Goal: Contribute content

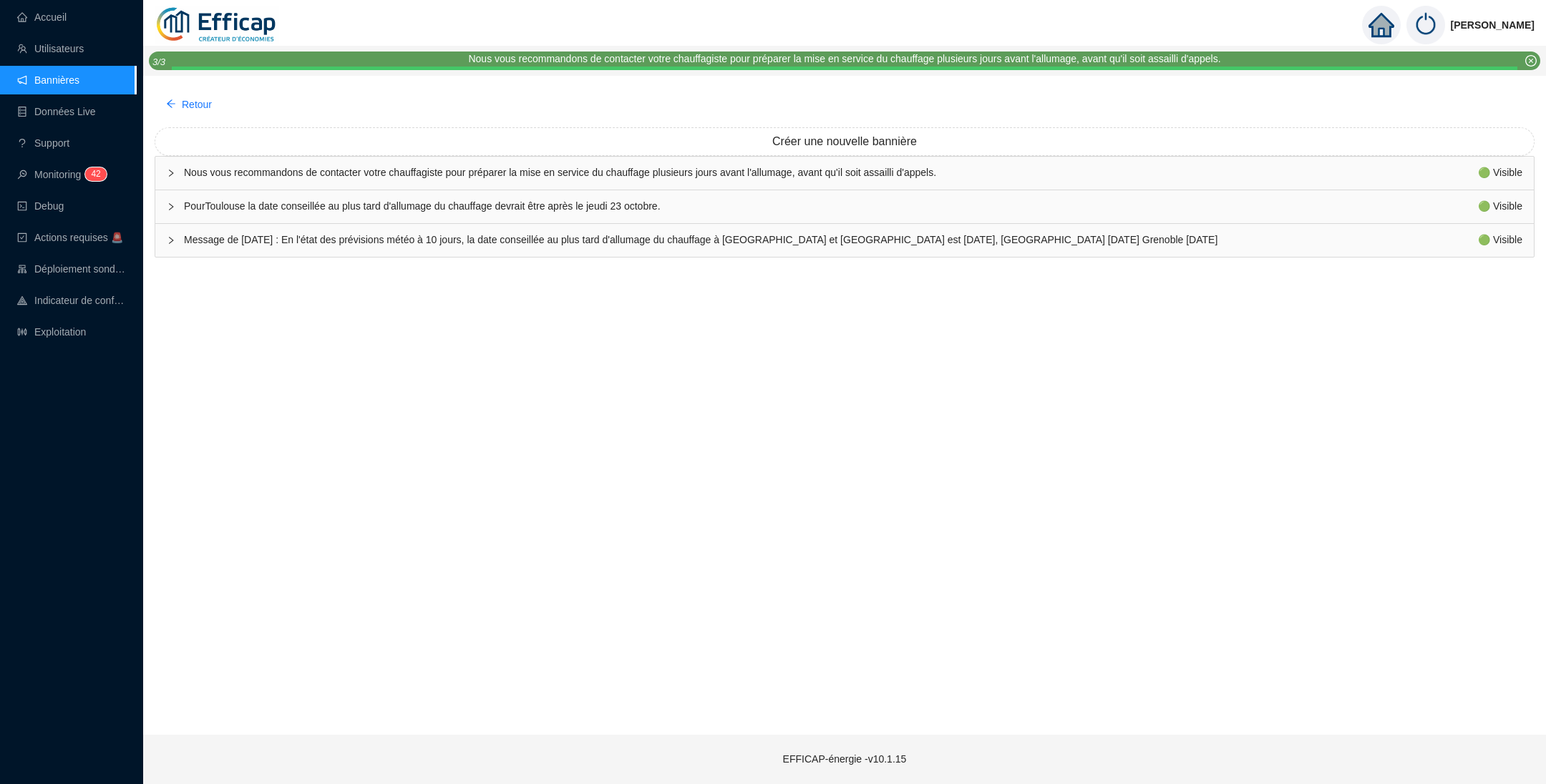
click at [305, 208] on span "PourToulouse la date conseillée au plus tard d'allumage du chauffage devrait êt…" at bounding box center [831, 206] width 1294 height 15
type textarea "PourToulouse la date conseillée au plus tard d'allumage du chauffage devrait êt…"
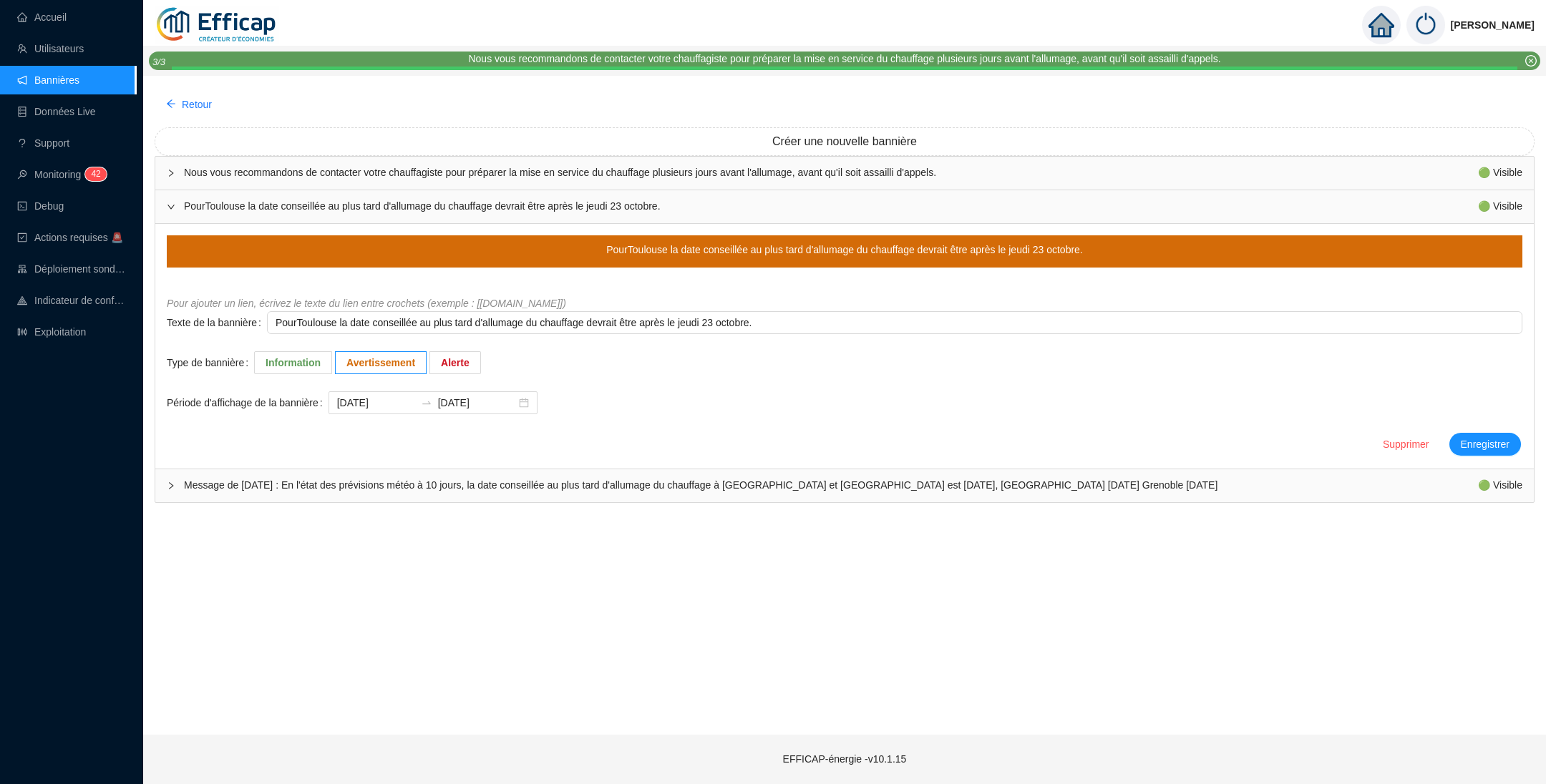
click at [338, 205] on span "PourToulouse la date conseillée au plus tard d'allumage du chauffage devrait êt…" at bounding box center [831, 206] width 1294 height 15
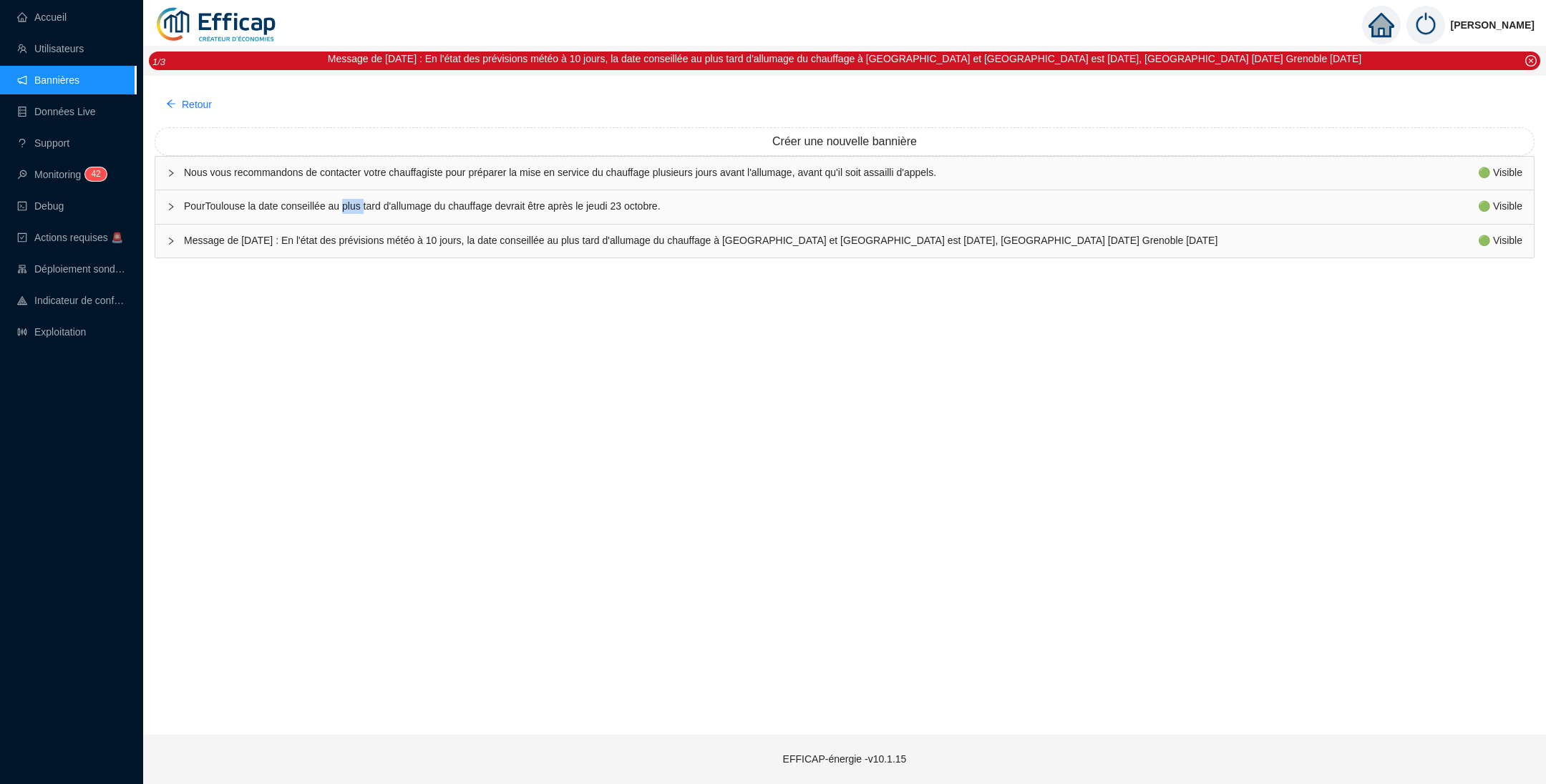
click at [338, 206] on span "PourToulouse la date conseillée au plus tard d'allumage du chauffage devrait êt…" at bounding box center [831, 206] width 1294 height 15
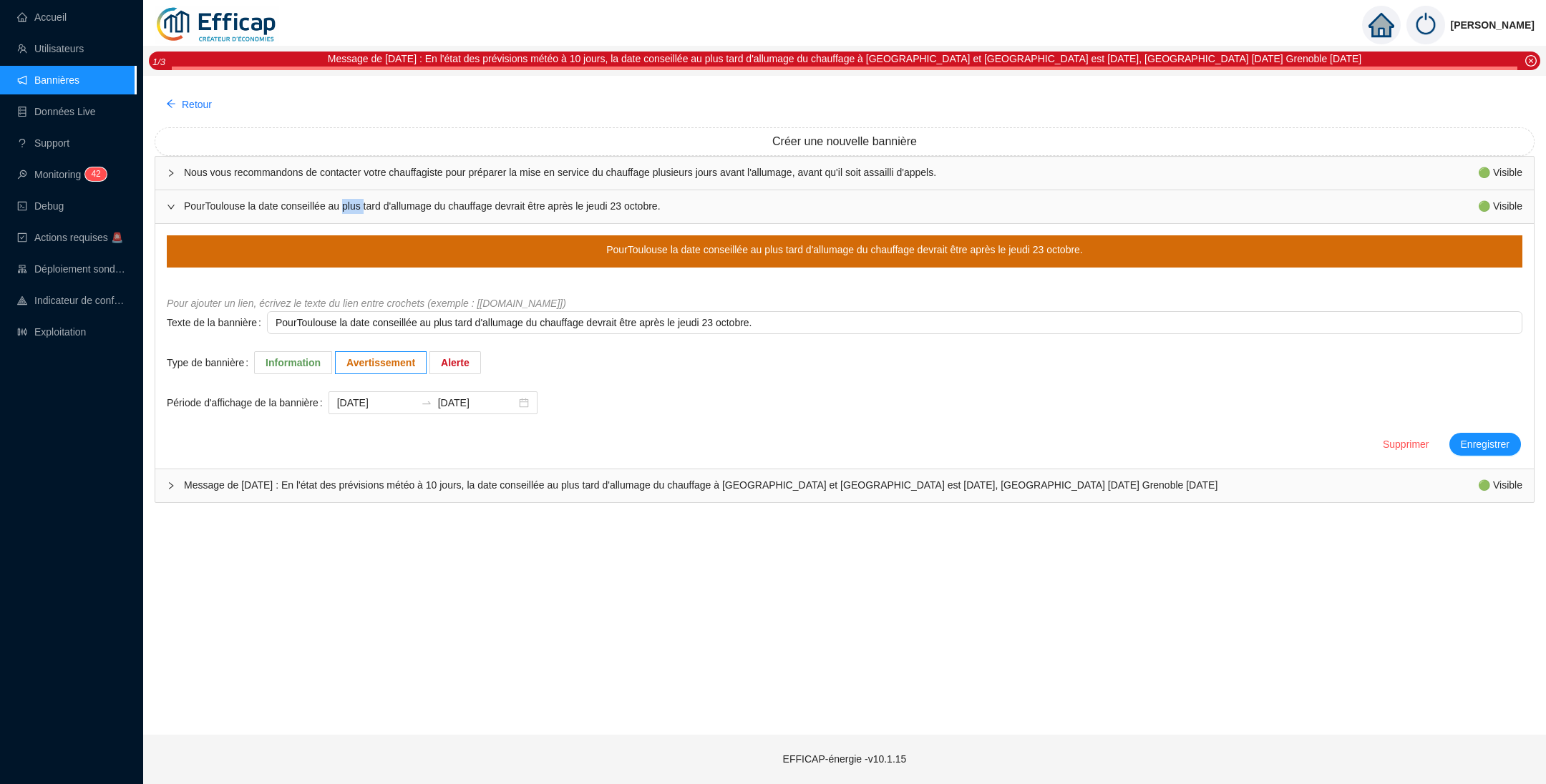
click at [360, 204] on span "PourToulouse la date conseillée au plus tard d'allumage du chauffage devrait êt…" at bounding box center [831, 206] width 1294 height 15
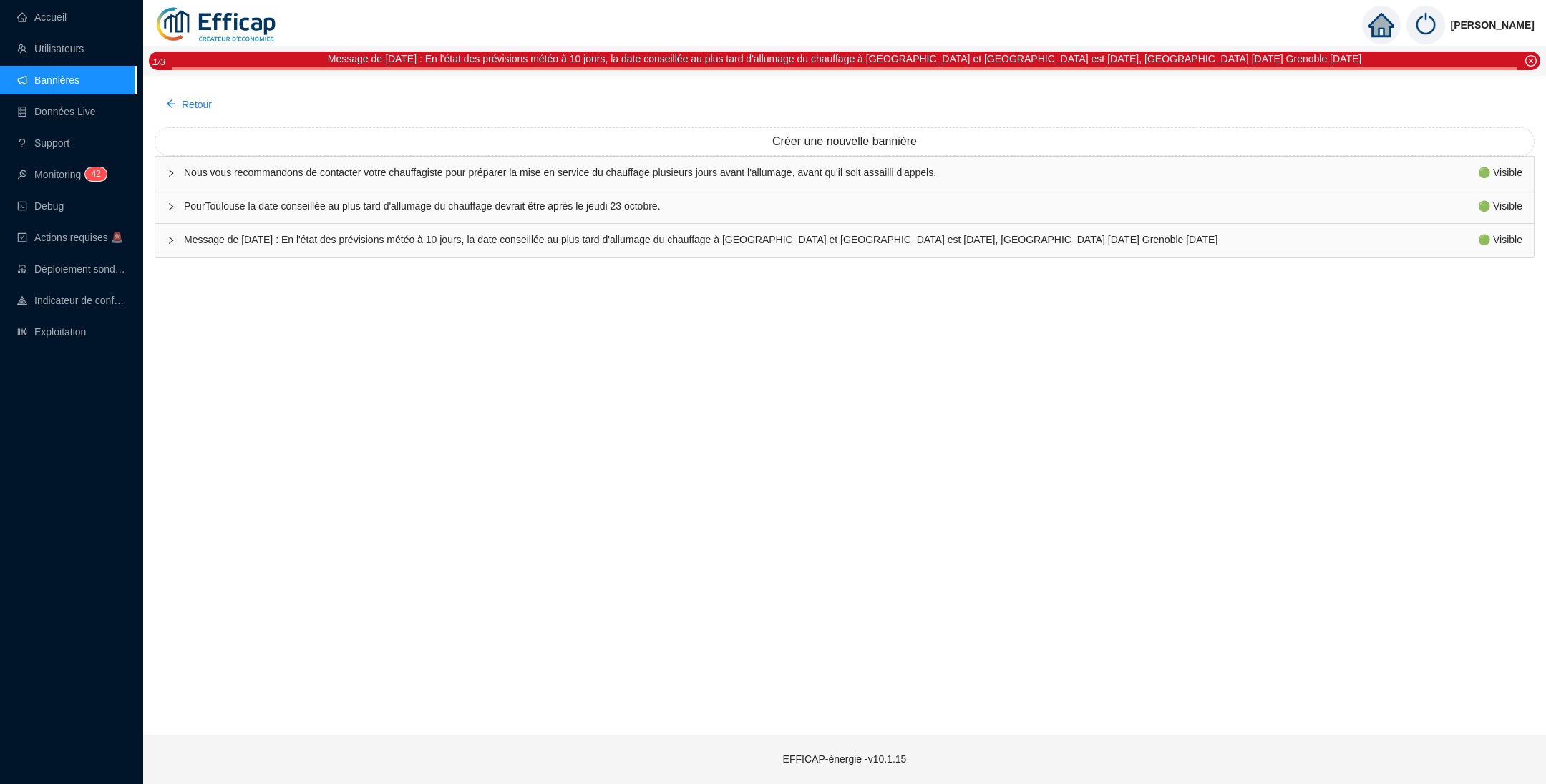
click at [375, 211] on span "PourToulouse la date conseillée au plus tard d'allumage du chauffage devrait êt…" at bounding box center [831, 206] width 1294 height 15
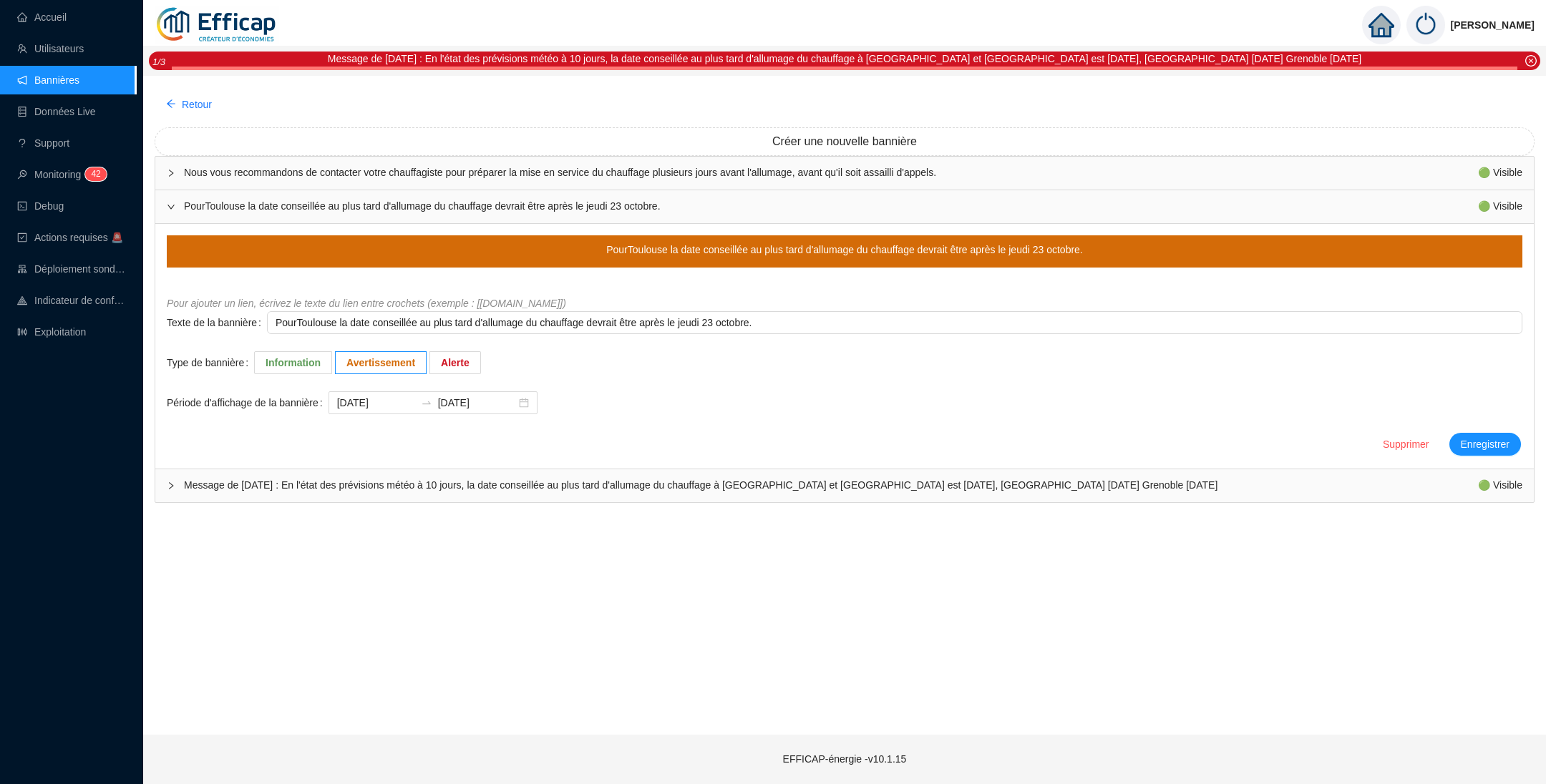
click at [375, 206] on span "PourToulouse la date conseillée au plus tard d'allumage du chauffage devrait êt…" at bounding box center [831, 206] width 1294 height 15
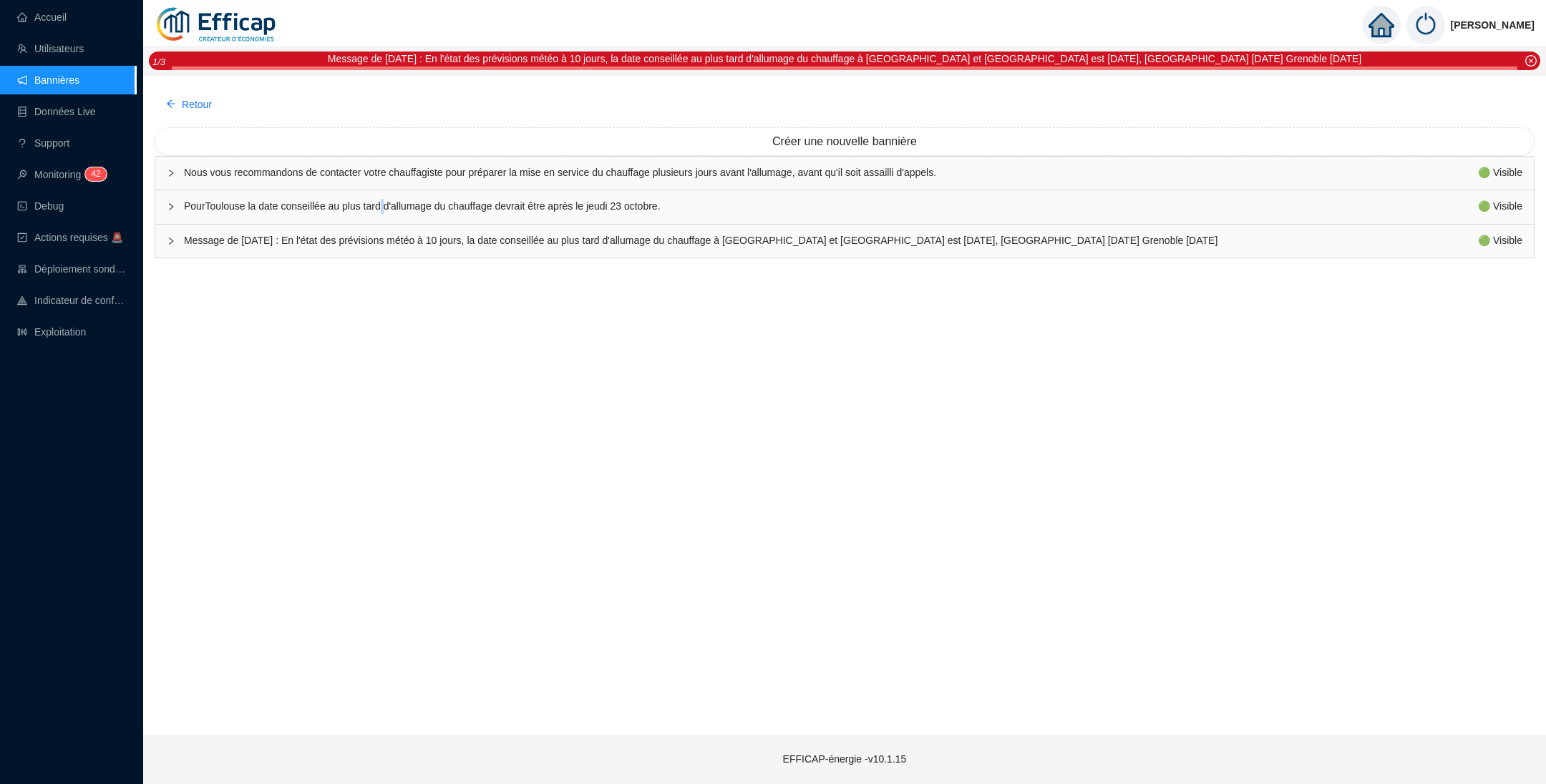
click at [375, 206] on span "PourToulouse la date conseillée au plus tard d'allumage du chauffage devrait êt…" at bounding box center [831, 206] width 1294 height 15
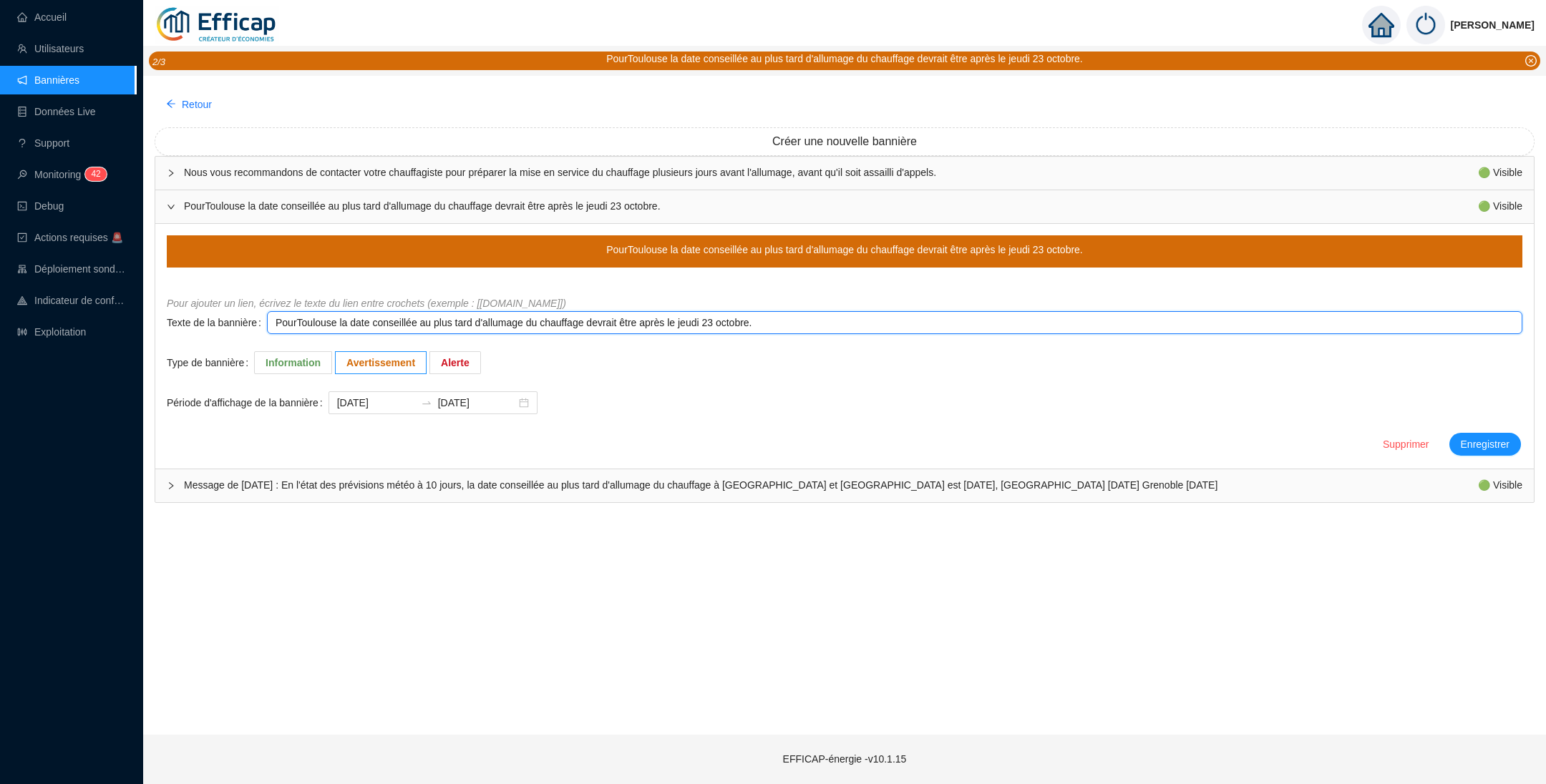
click at [464, 320] on textarea "PourToulouse la date conseillée au plus tard d'allumage du chauffage devrait êt…" at bounding box center [894, 322] width 1255 height 23
type textarea "PourToulouse la date conseillée au plus tar d'allumage du chauffage devrait êtr…"
type textarea "PourToulouse la date conseillée au plus ta d'allumage du chauffage devrait être…"
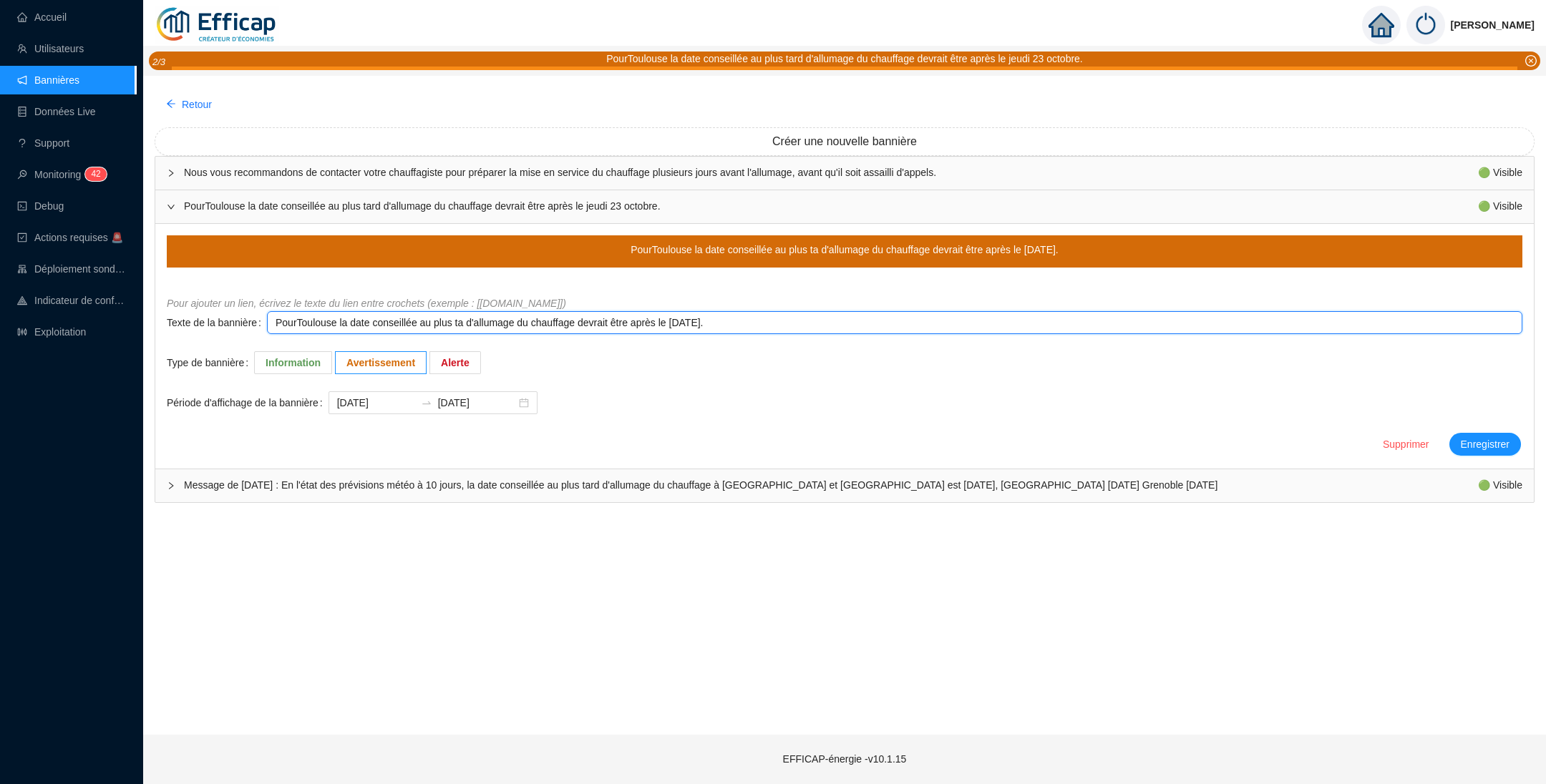
type textarea "PourToulouse la date conseillée au plus t d'allumage du chauffage devrait être …"
type textarea "PourToulouse la date conseillée au plus d'allumage du chauffage devrait être ap…"
type textarea "PourToulouse la date conseillée au plus t d'allumage du chauffage devrait être …"
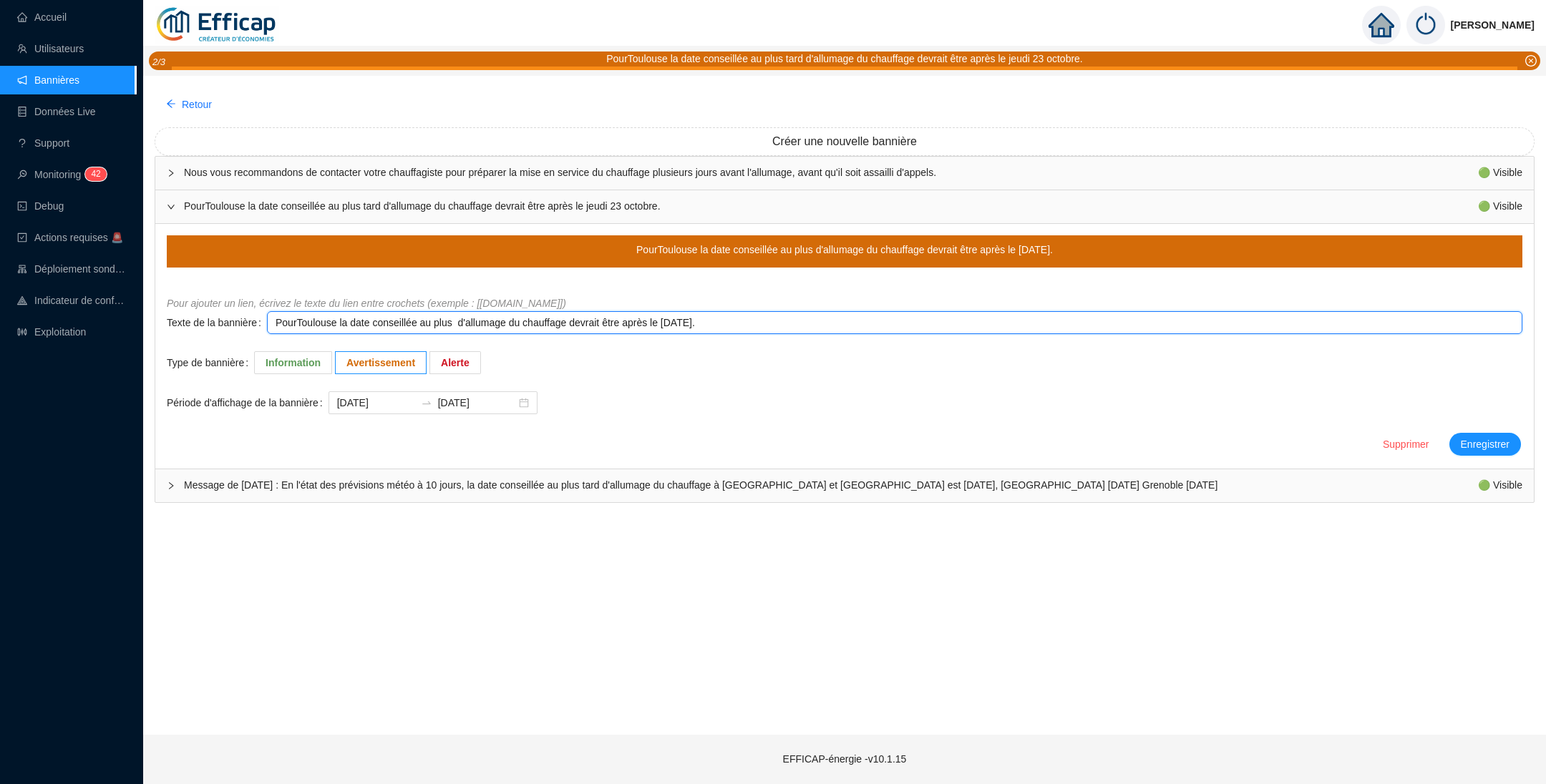
type textarea "PourToulouse la date conseillée au plus t d'allumage du chauffage devrait être …"
type textarea "PourToulouse la date conseillée au plus tô d'allumage du chauffage devrait être…"
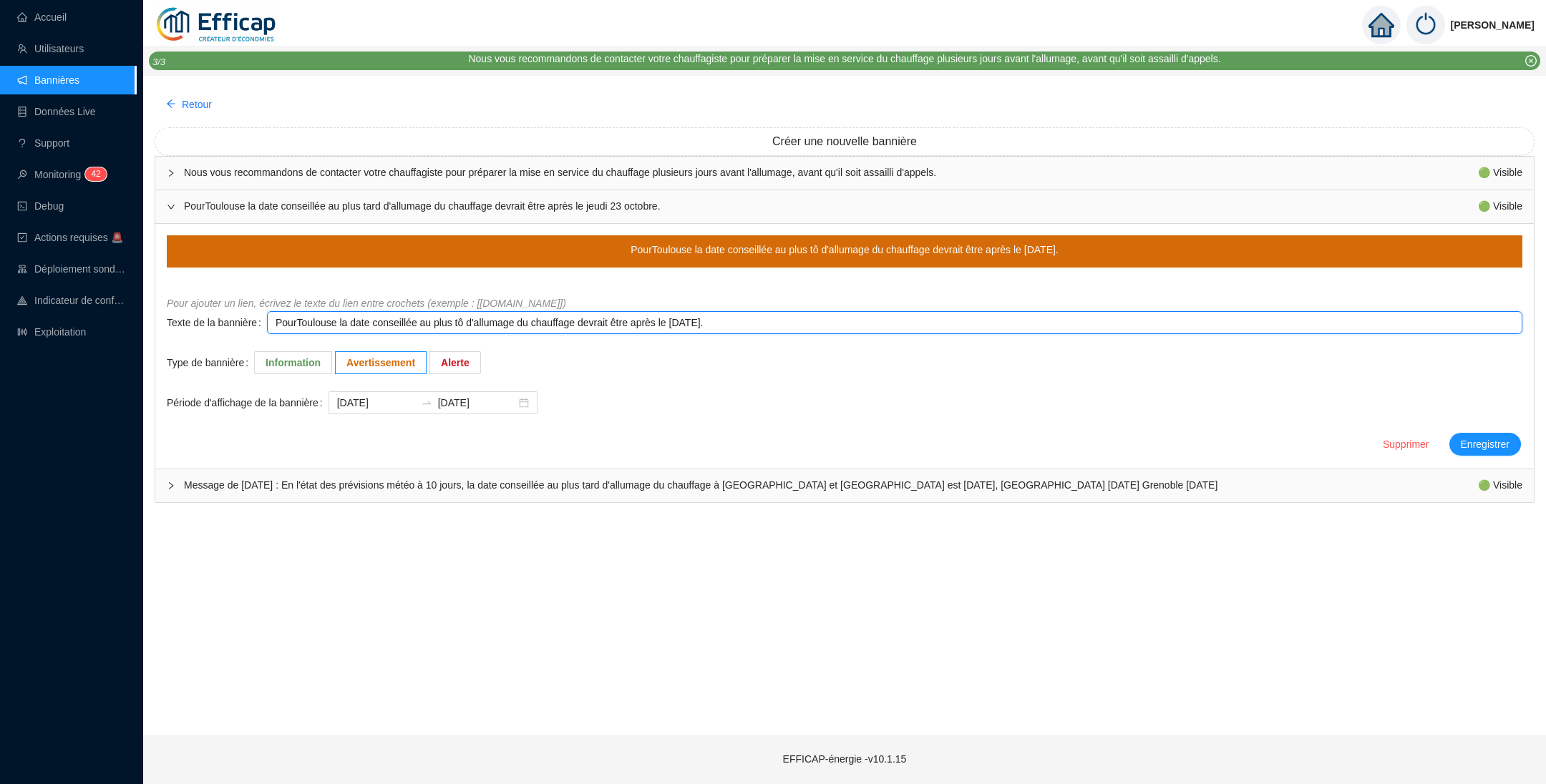
type textarea "PourToulouse la date conseillée au plus tôt d'allumage du chauffage devrait êtr…"
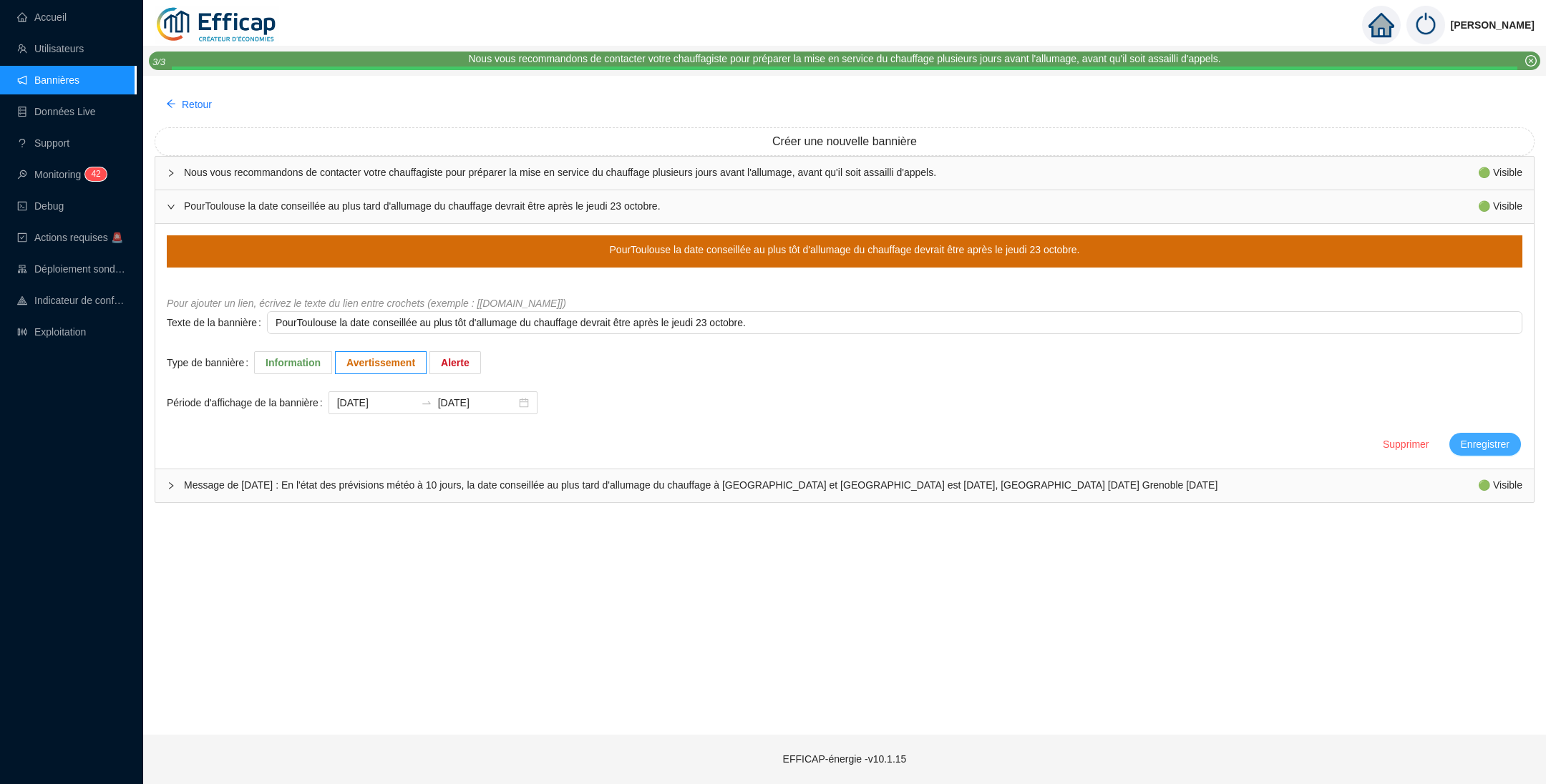
click at [1467, 444] on span "Enregistrer" at bounding box center [1485, 445] width 48 height 15
